Goal: Task Accomplishment & Management: Complete application form

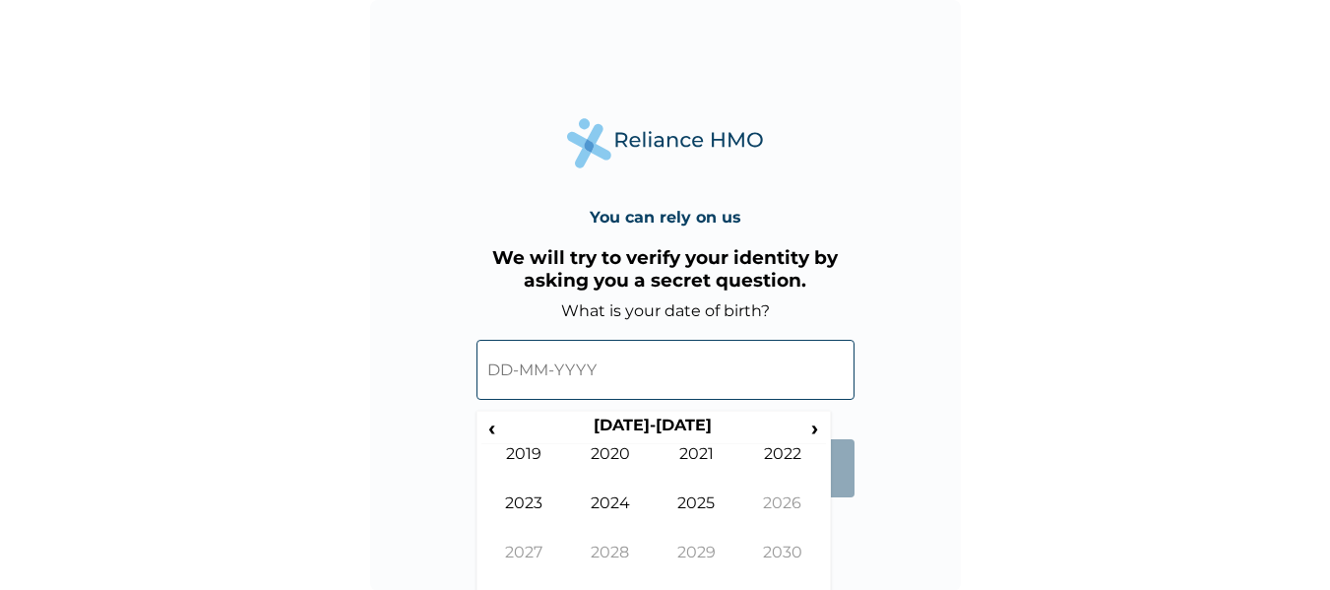
click at [506, 374] on input "text" at bounding box center [666, 370] width 378 height 60
click at [602, 370] on input "text" at bounding box center [666, 370] width 378 height 60
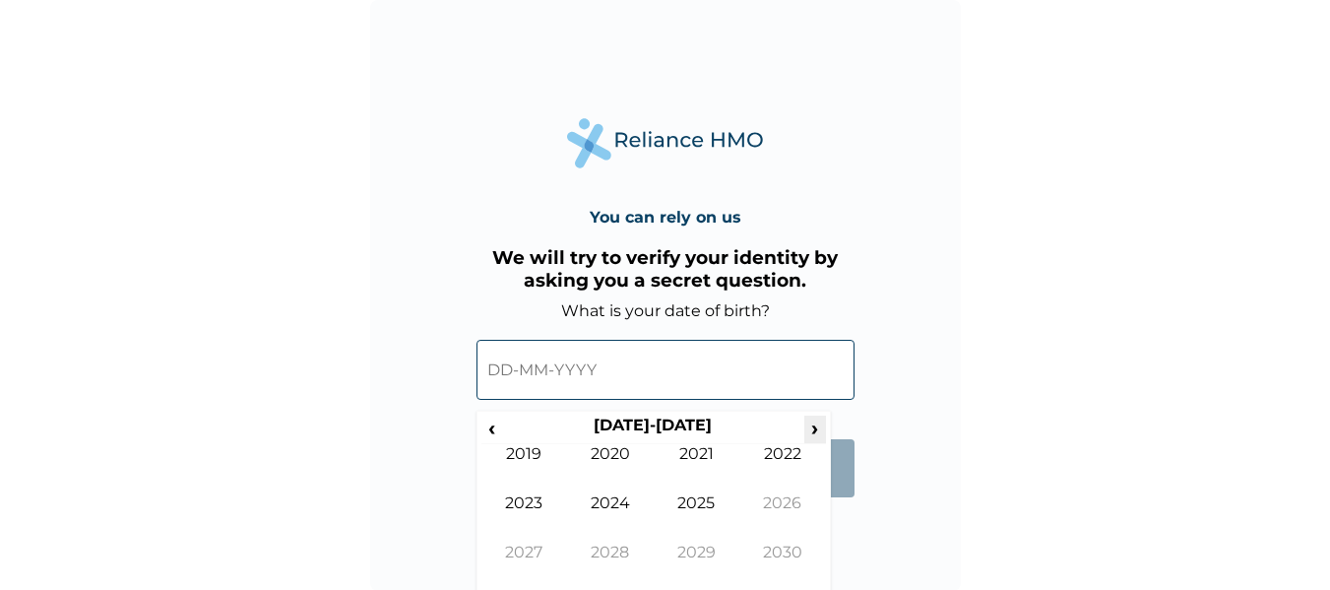
click at [816, 426] on span "›" at bounding box center [815, 428] width 22 height 25
click at [491, 432] on span "‹" at bounding box center [492, 428] width 21 height 25
click at [846, 509] on form "What is your date of birth? ‹ 2020-2029 › 2019 2020 2021 2022 2023 2024 2025 20…" at bounding box center [666, 409] width 378 height 216
click at [482, 437] on span "‹" at bounding box center [492, 428] width 21 height 25
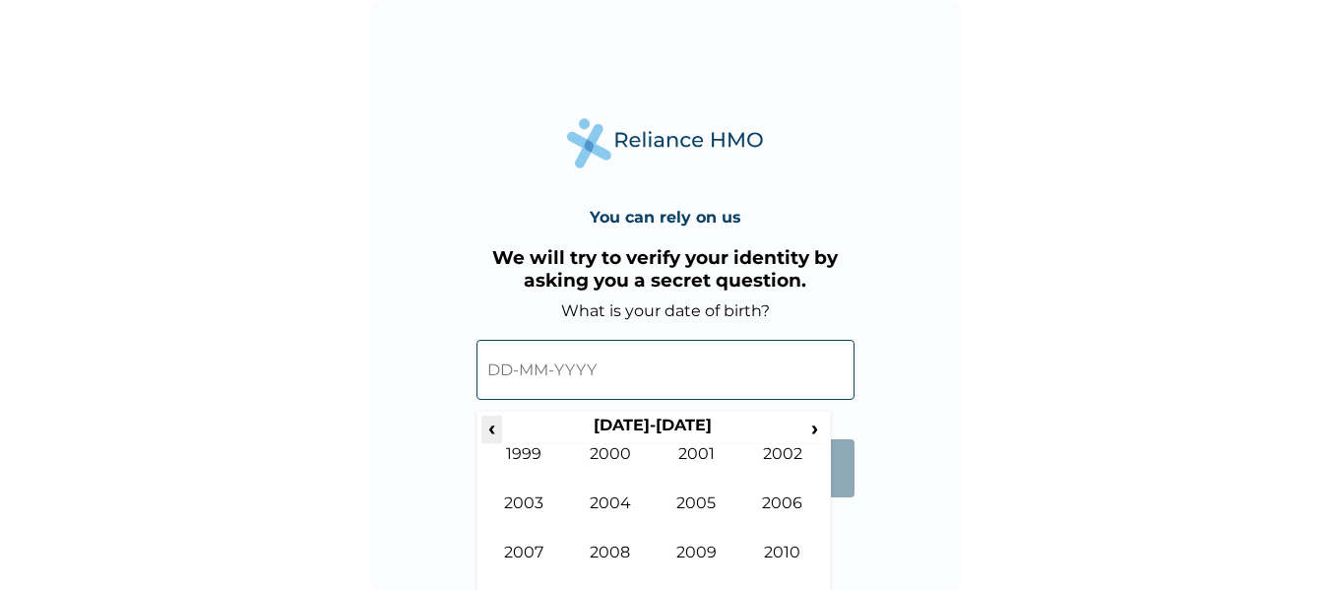
click at [482, 437] on span "‹" at bounding box center [492, 428] width 21 height 25
click at [820, 430] on span "›" at bounding box center [815, 428] width 22 height 25
click at [524, 509] on td "1993" at bounding box center [525, 517] width 87 height 49
click at [524, 509] on td "May" at bounding box center [525, 517] width 87 height 49
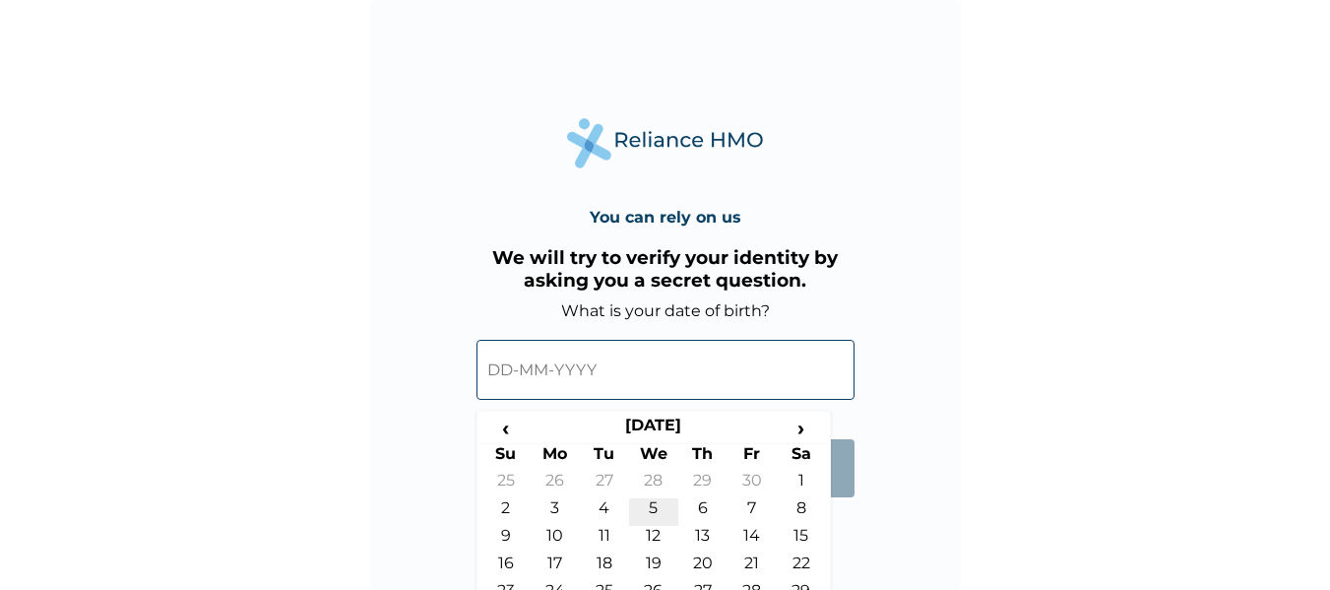
click at [657, 499] on td "5" at bounding box center [653, 512] width 49 height 28
type input "05-05-1993"
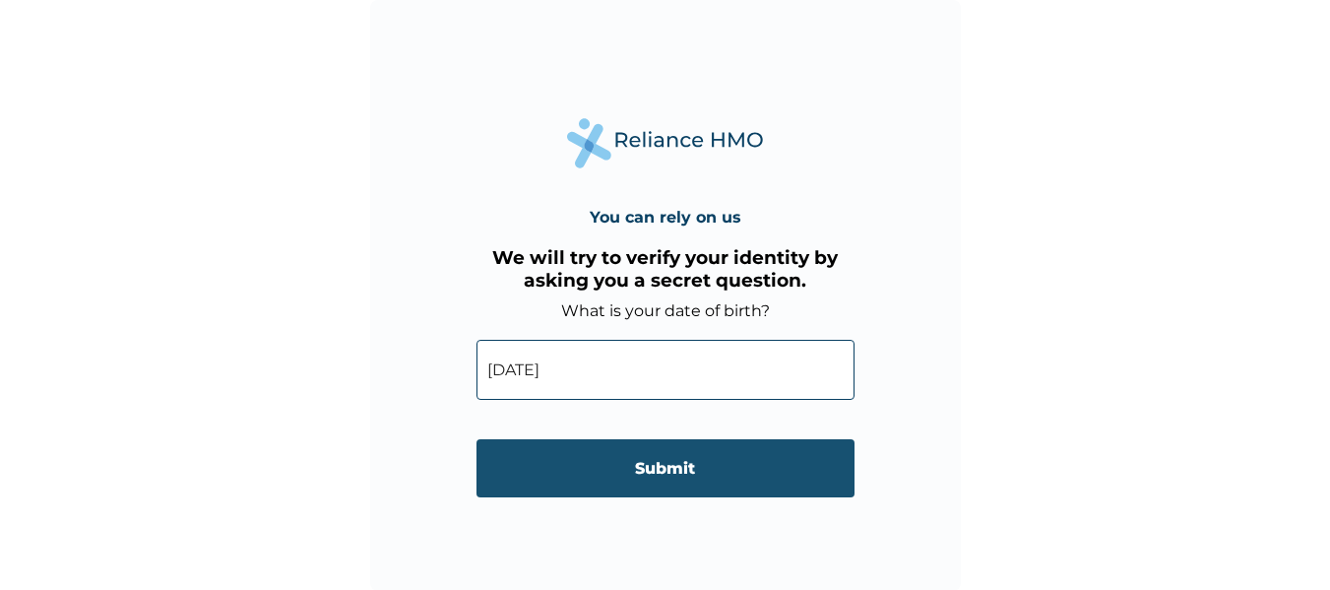
click at [656, 482] on input "Submit" at bounding box center [666, 468] width 378 height 58
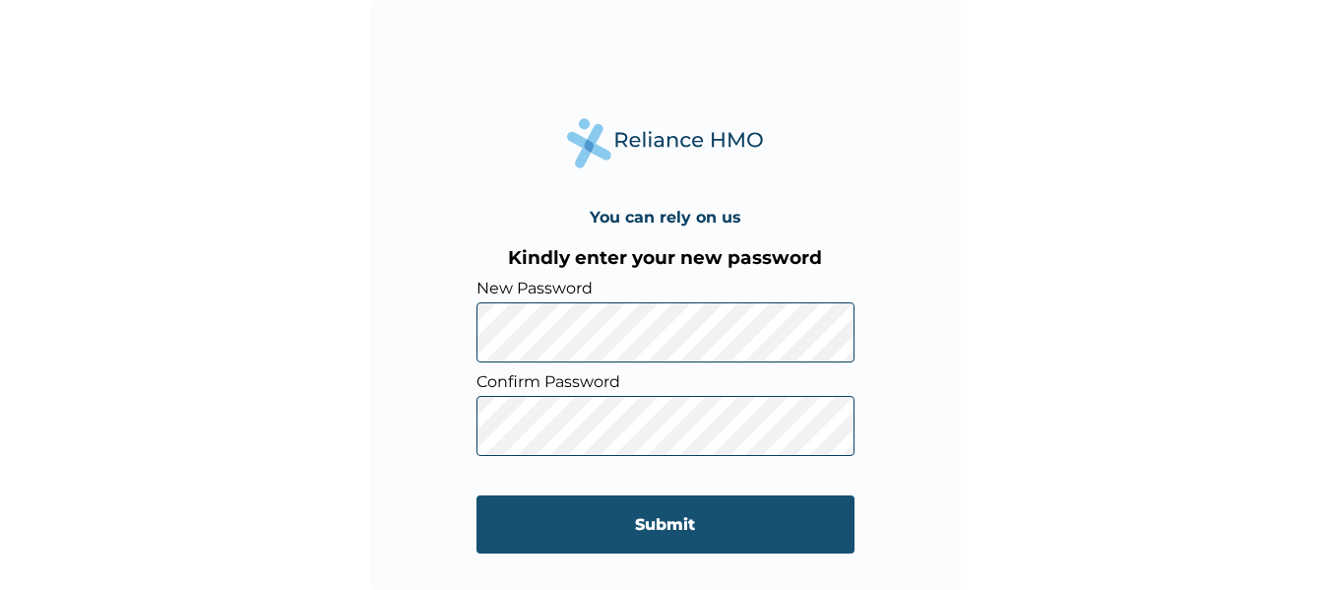
click at [624, 513] on input "Submit" at bounding box center [666, 524] width 378 height 58
